Goal: Navigation & Orientation: Find specific page/section

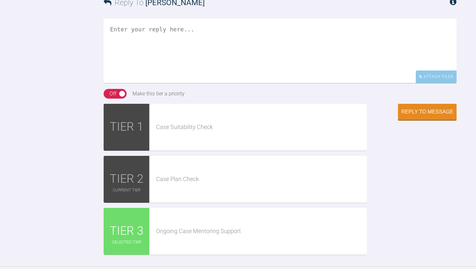
scroll to position [2504, 0]
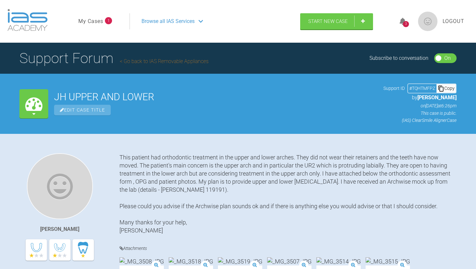
click at [148, 19] on span "Browse all IAS Services" at bounding box center [167, 21] width 53 height 8
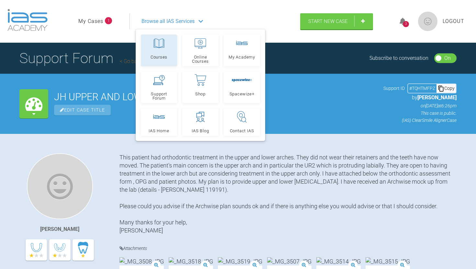
click at [151, 62] on link "Courses" at bounding box center [159, 51] width 36 height 32
